Goal: Check status: Check status

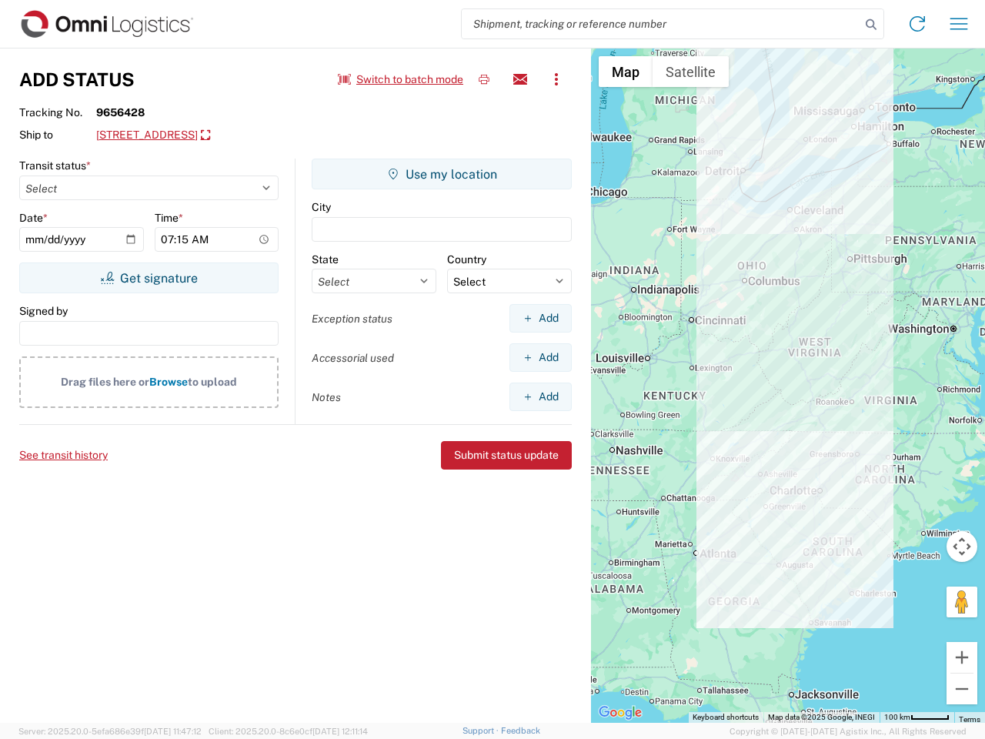
click at [661, 24] on input "search" at bounding box center [661, 23] width 399 height 29
click at [871, 25] on icon at bounding box center [871, 25] width 22 height 22
click at [917, 24] on icon at bounding box center [917, 24] width 25 height 25
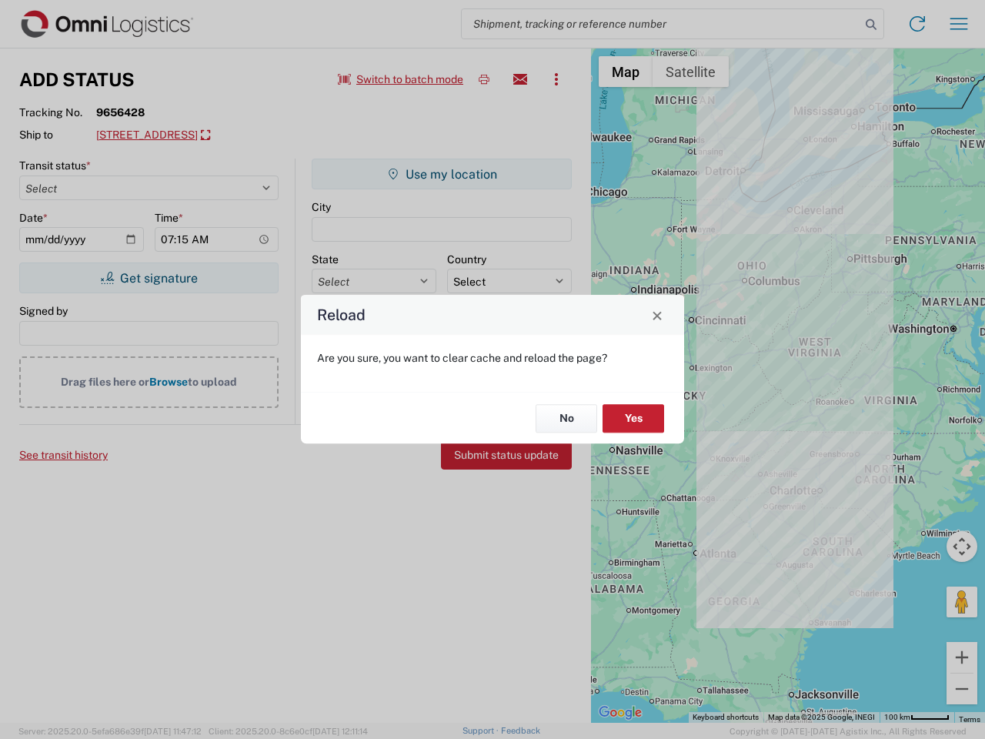
click at [959, 24] on div "Reload Are you sure, you want to clear cache and reload the page? No Yes" at bounding box center [492, 369] width 985 height 739
click at [401, 79] on div "Reload Are you sure, you want to clear cache and reload the page? No Yes" at bounding box center [492, 369] width 985 height 739
click at [484, 79] on div "Reload Are you sure, you want to clear cache and reload the page? No Yes" at bounding box center [492, 369] width 985 height 739
click at [520, 79] on div "Reload Are you sure, you want to clear cache and reload the page? No Yes" at bounding box center [492, 369] width 985 height 739
click at [556, 79] on div "Reload Are you sure, you want to clear cache and reload the page? No Yes" at bounding box center [492, 369] width 985 height 739
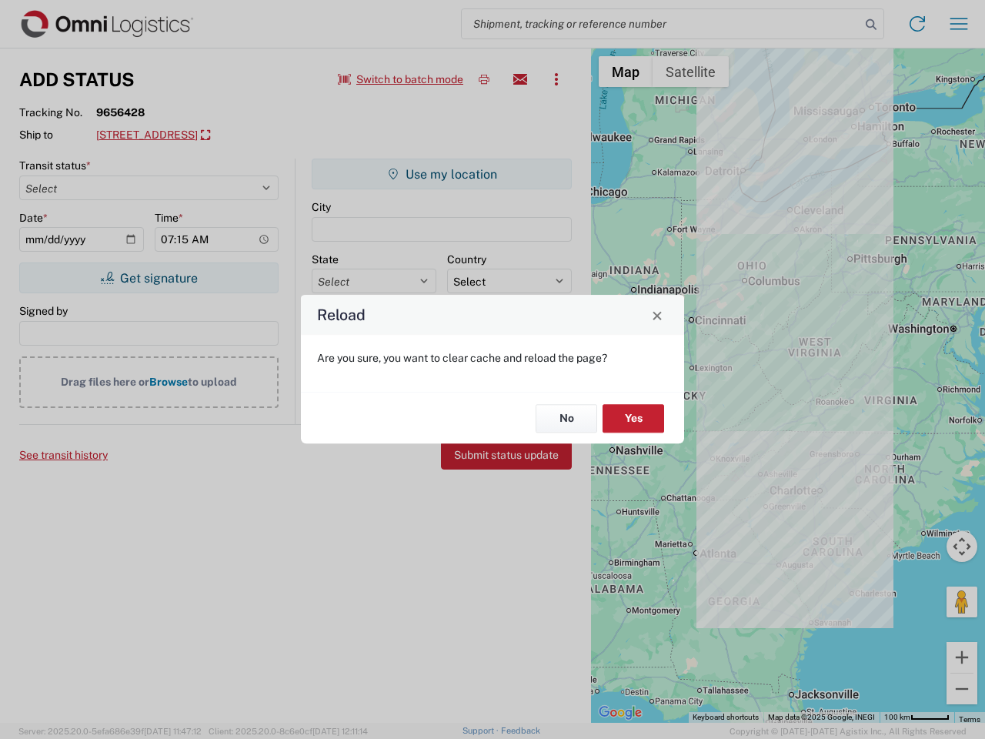
click at [212, 135] on div "Reload Are you sure, you want to clear cache and reload the page? No Yes" at bounding box center [492, 369] width 985 height 739
click at [149, 278] on div "Reload Are you sure, you want to clear cache and reload the page? No Yes" at bounding box center [492, 369] width 985 height 739
